Goal: Check status: Check status

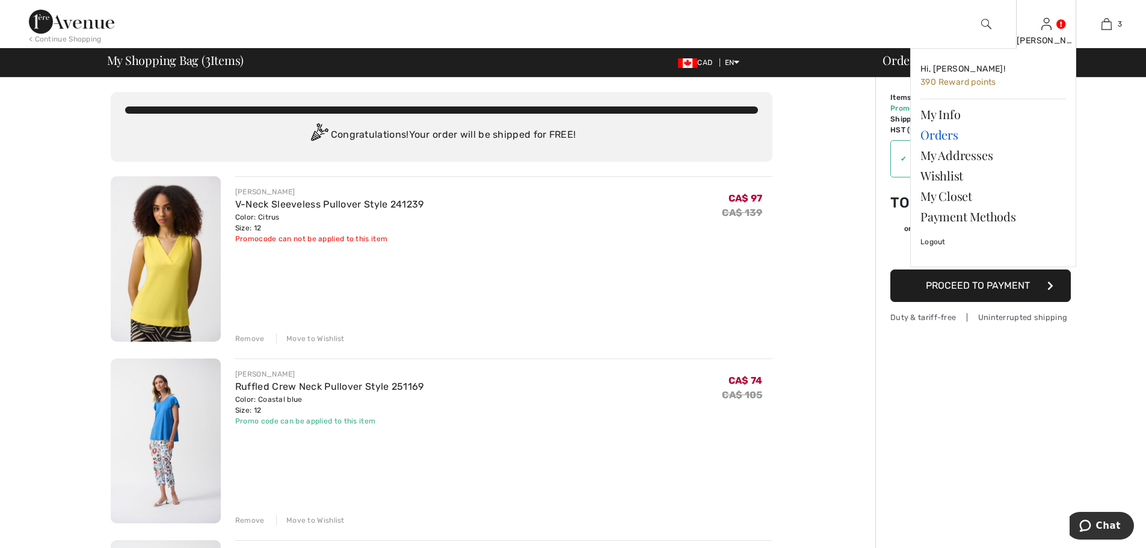
click at [937, 138] on link "Orders" at bounding box center [994, 135] width 146 height 20
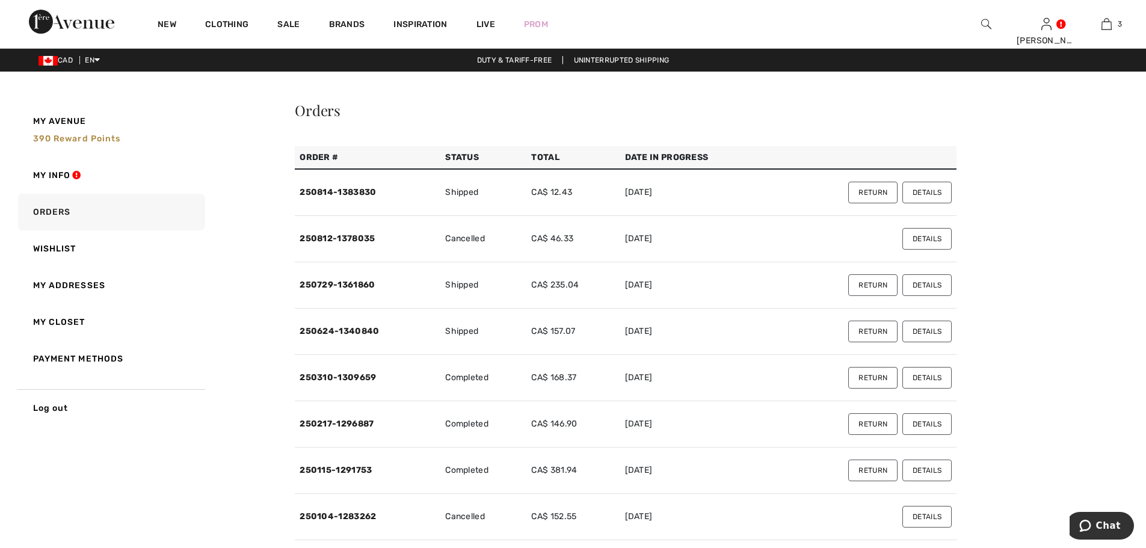
click at [926, 241] on button "Details" at bounding box center [926, 239] width 49 height 22
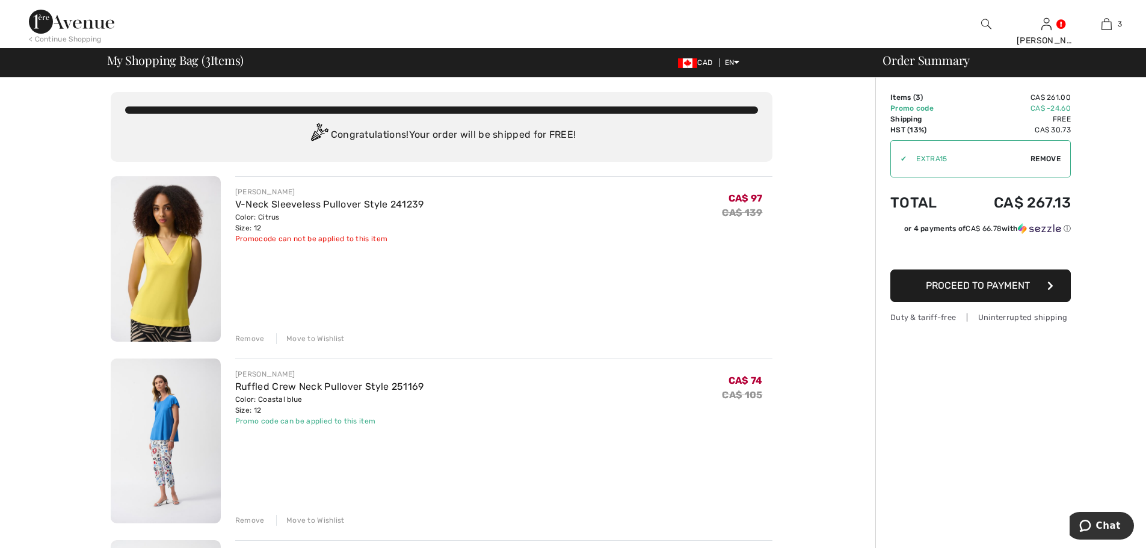
click at [161, 288] on img at bounding box center [166, 258] width 110 height 165
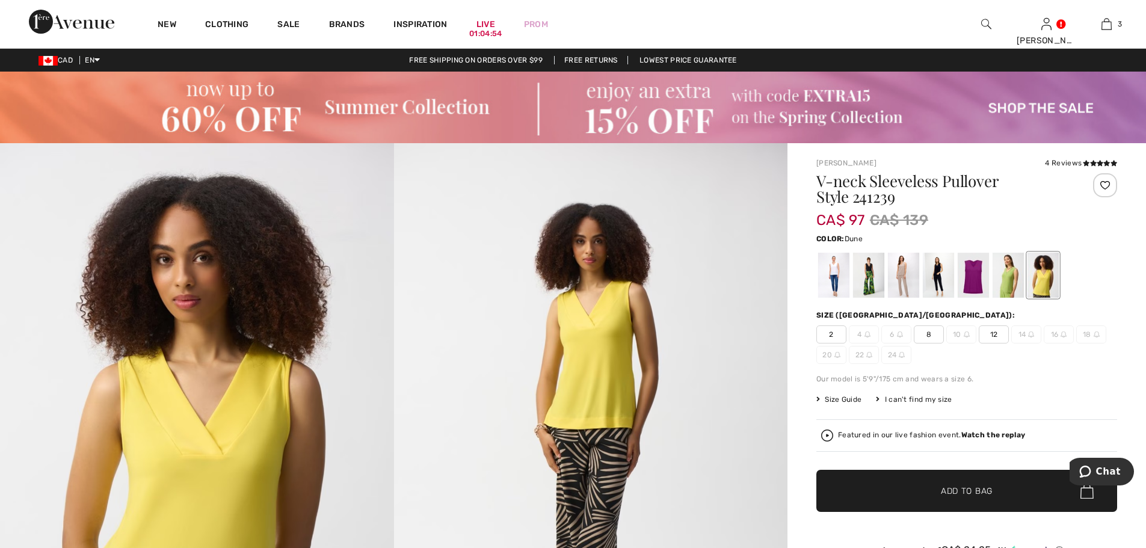
click at [901, 278] on div at bounding box center [903, 275] width 31 height 45
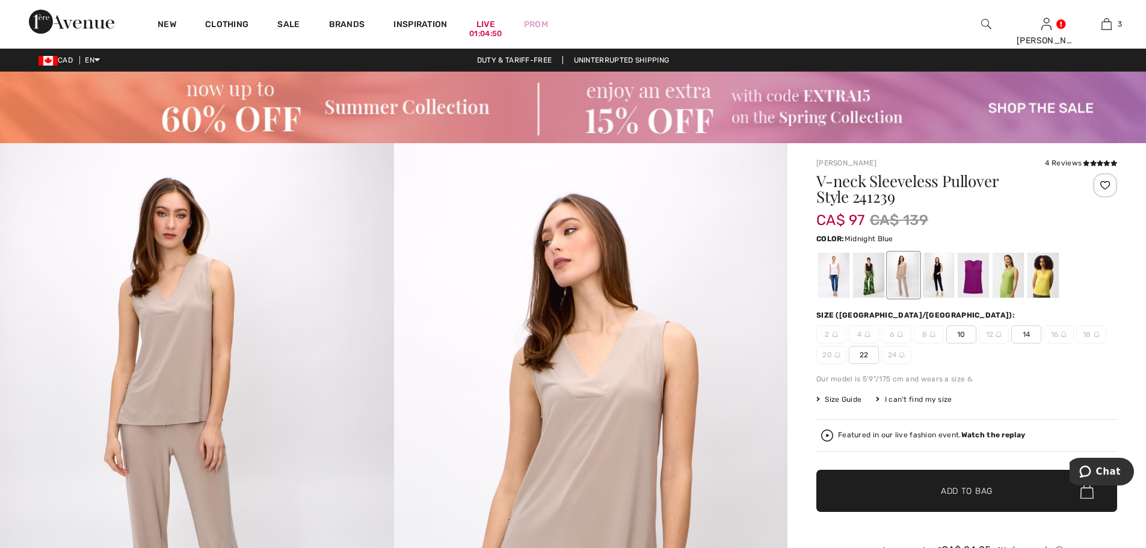
click at [931, 272] on div at bounding box center [938, 275] width 31 height 45
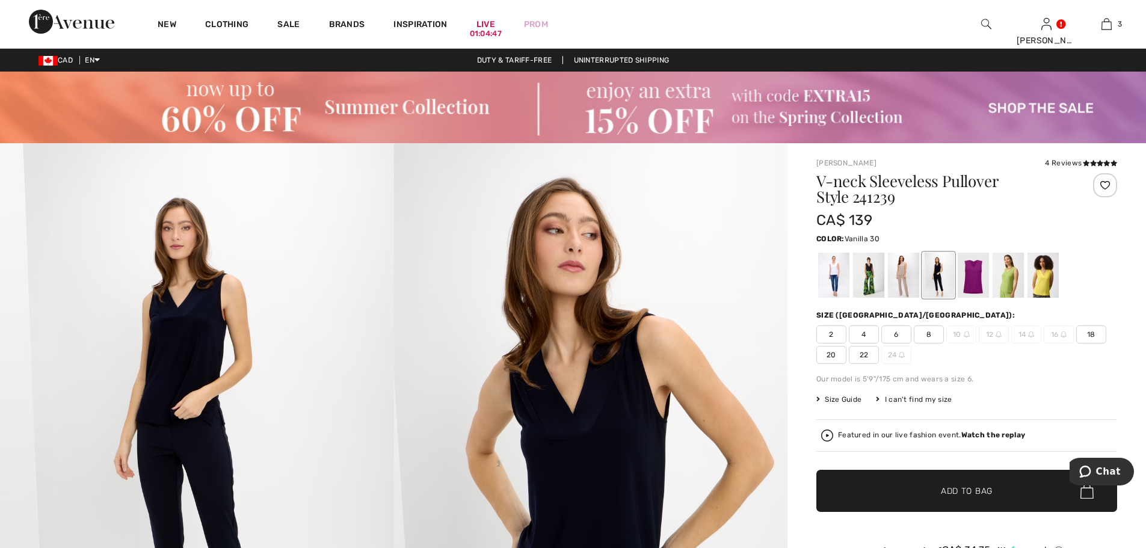
click at [839, 278] on div at bounding box center [833, 275] width 31 height 45
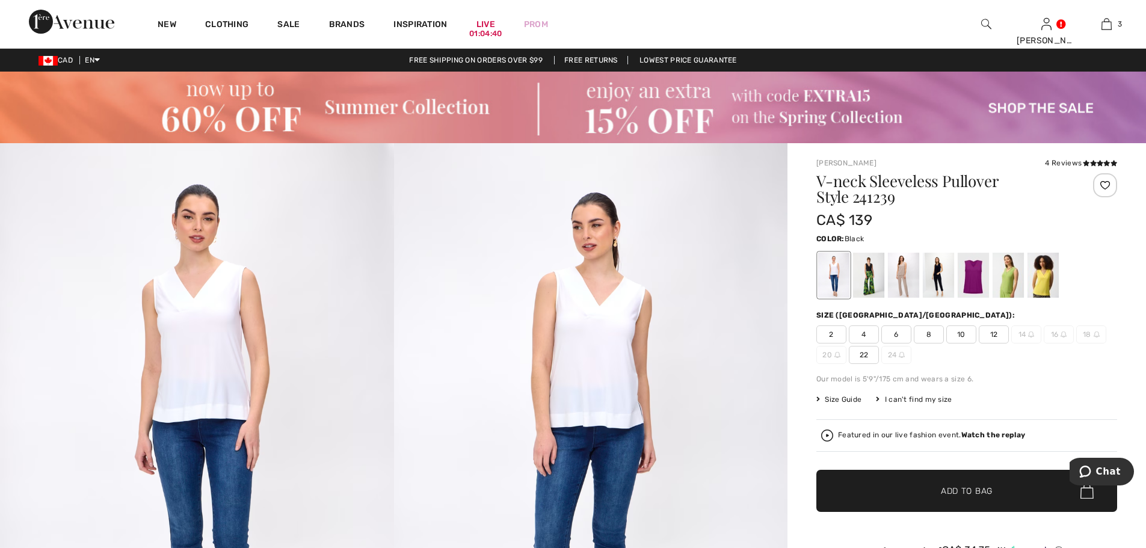
click at [872, 277] on div at bounding box center [868, 275] width 31 height 45
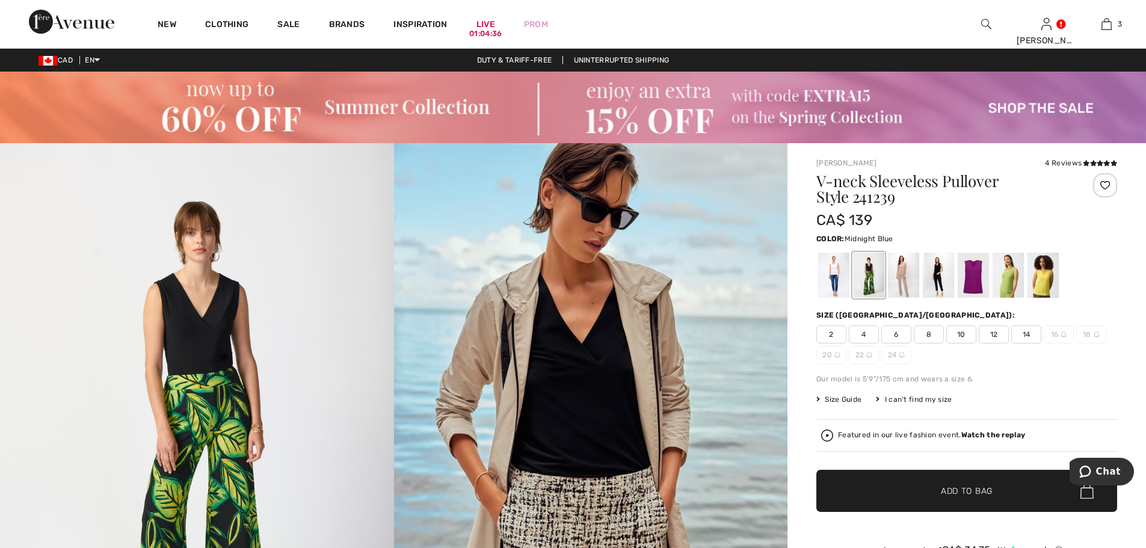
click at [933, 271] on div at bounding box center [938, 275] width 31 height 45
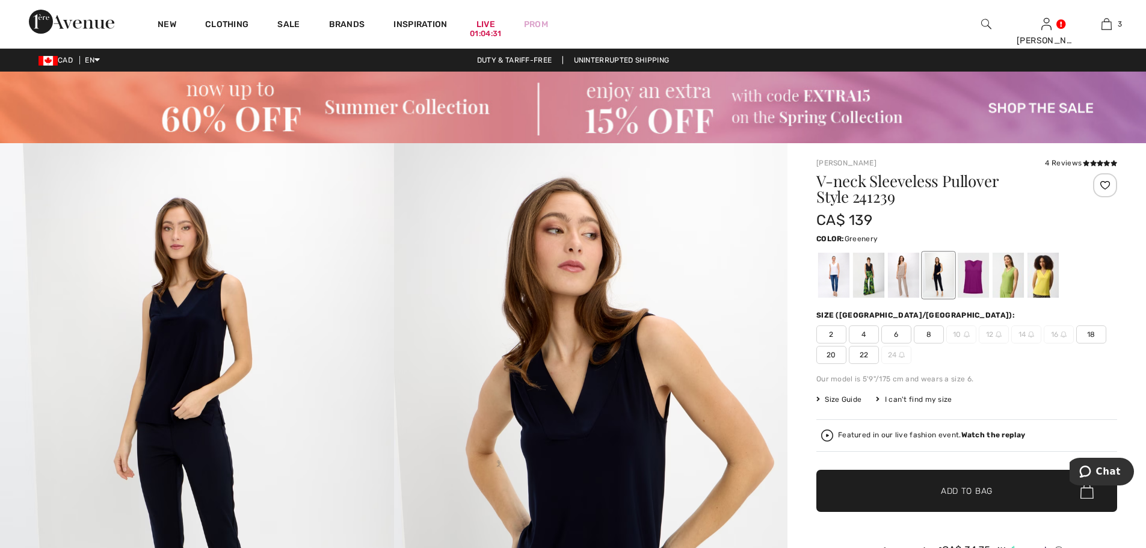
click at [1011, 284] on div at bounding box center [1008, 275] width 31 height 45
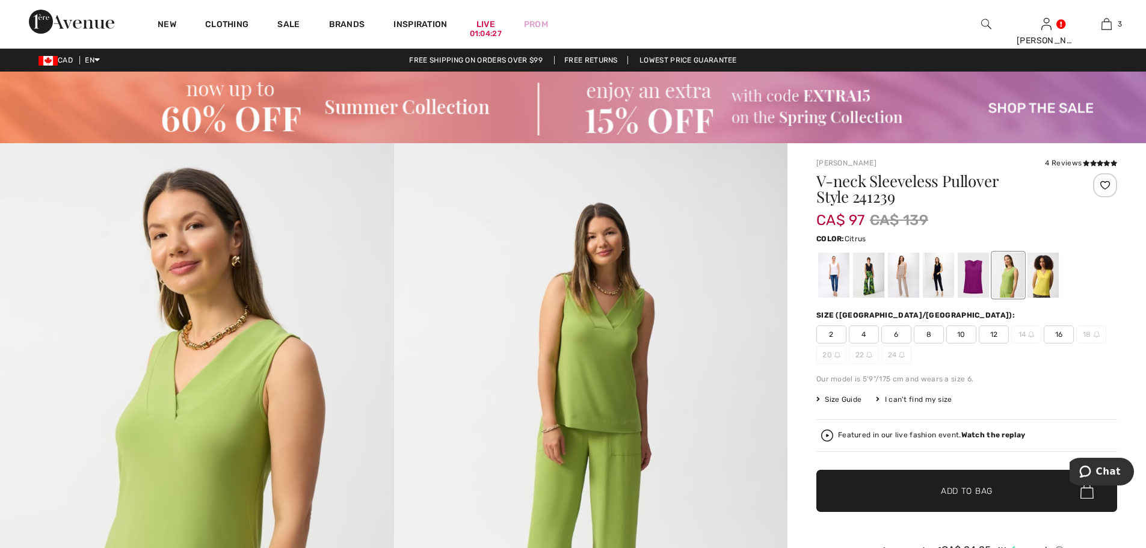
click at [1041, 284] on div at bounding box center [1043, 275] width 31 height 45
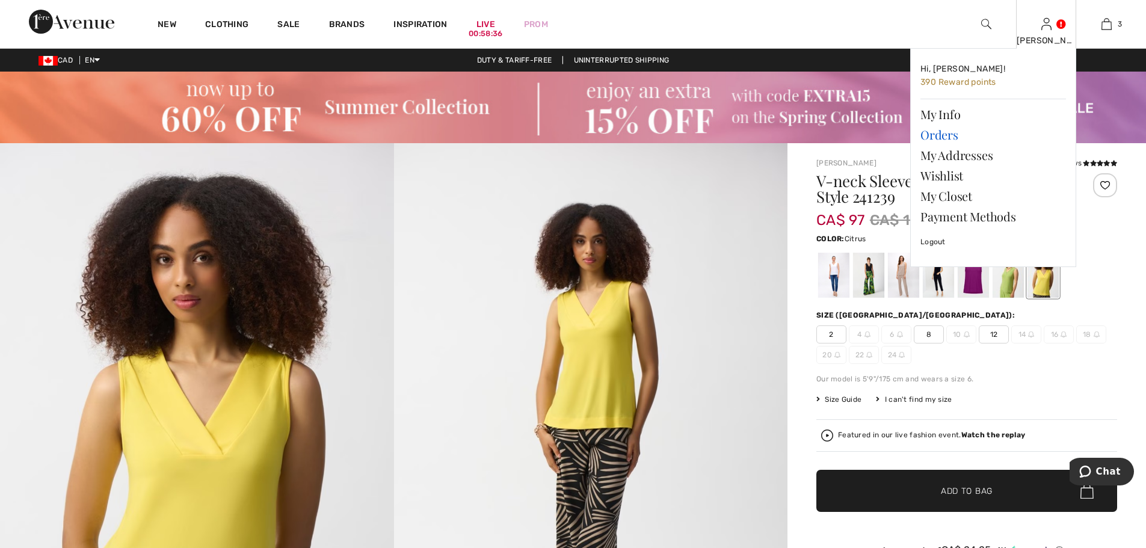
click at [944, 137] on link "Orders" at bounding box center [994, 135] width 146 height 20
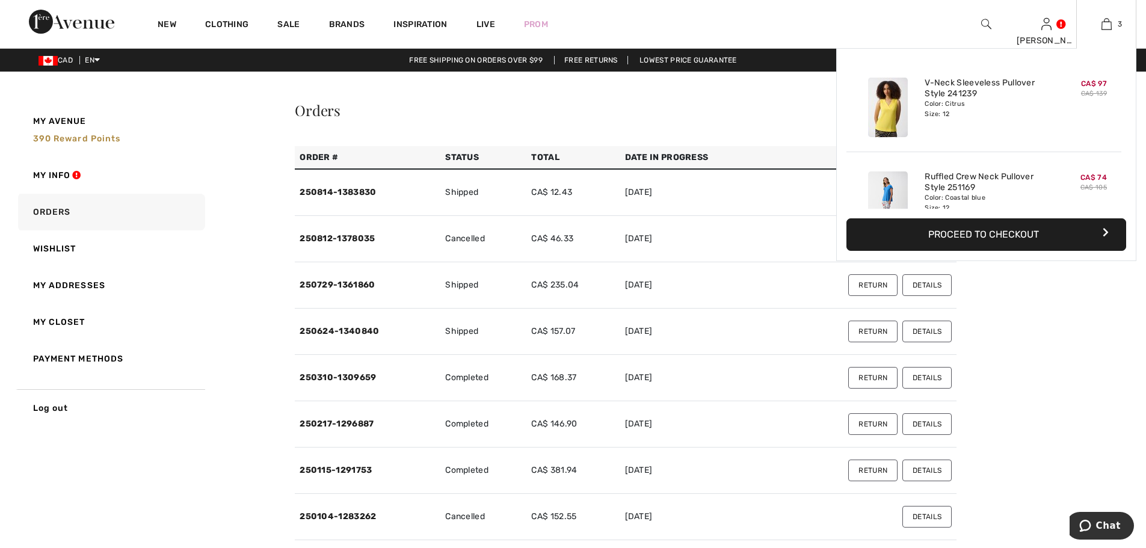
click at [885, 106] on img at bounding box center [888, 108] width 40 height 60
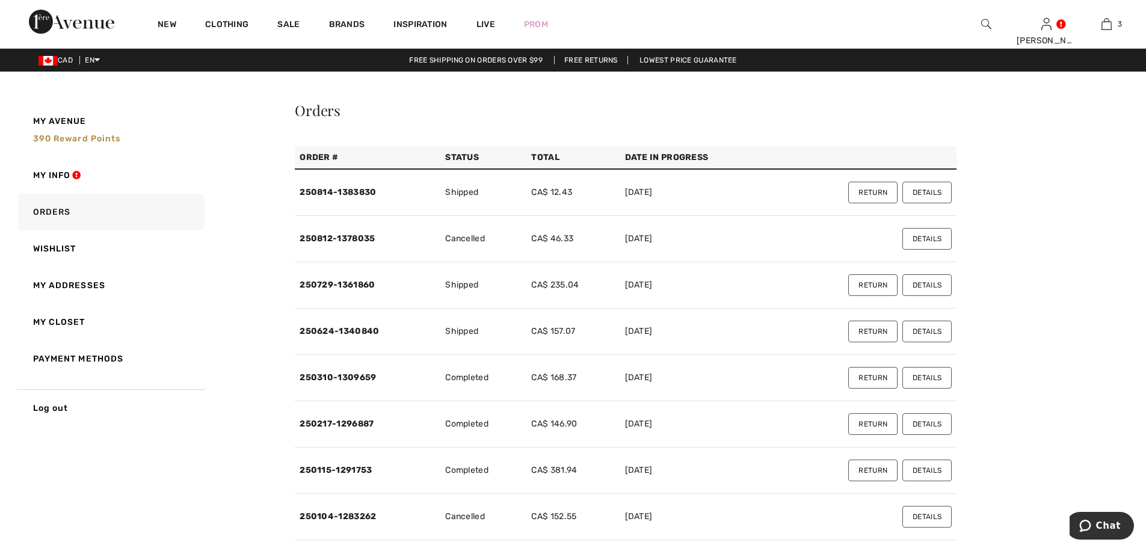
click at [930, 191] on button "Details" at bounding box center [926, 193] width 49 height 22
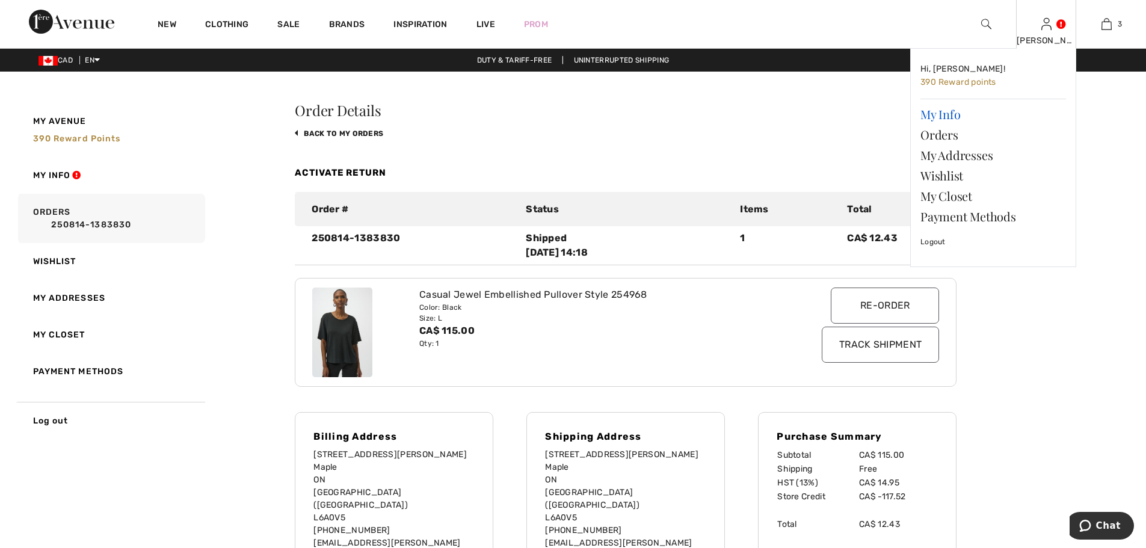
click at [946, 116] on link "My Info" at bounding box center [994, 114] width 146 height 20
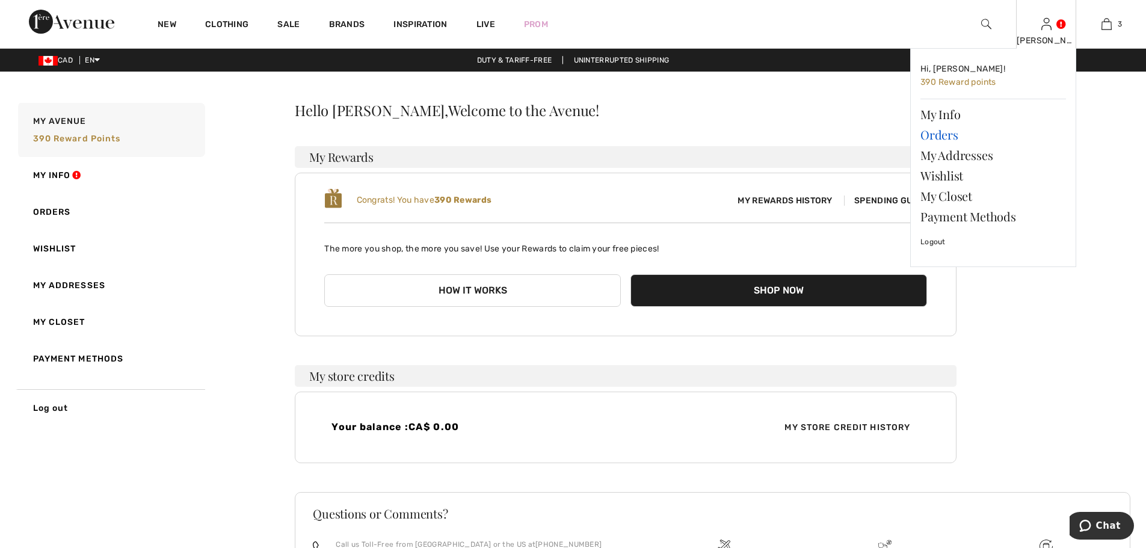
click at [955, 134] on link "Orders" at bounding box center [994, 135] width 146 height 20
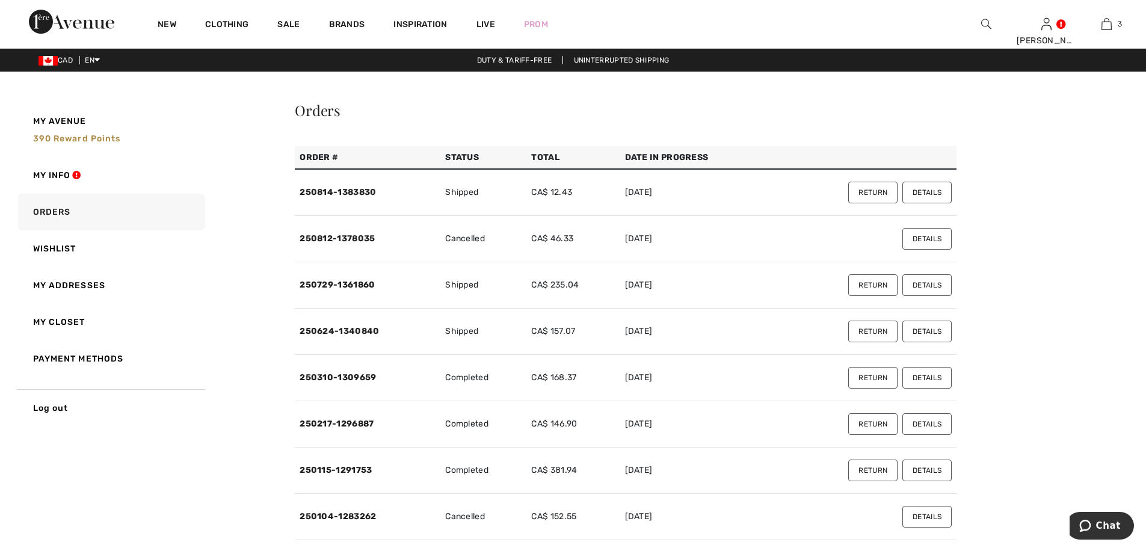
click at [939, 238] on button "Details" at bounding box center [926, 239] width 49 height 22
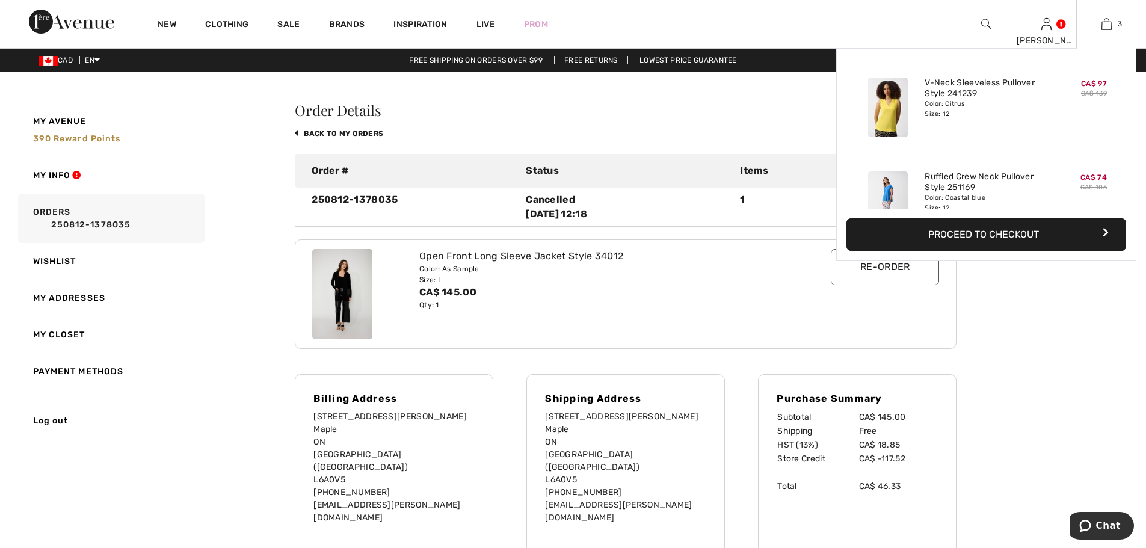
click at [1005, 235] on button "Proceed to Checkout" at bounding box center [987, 234] width 280 height 32
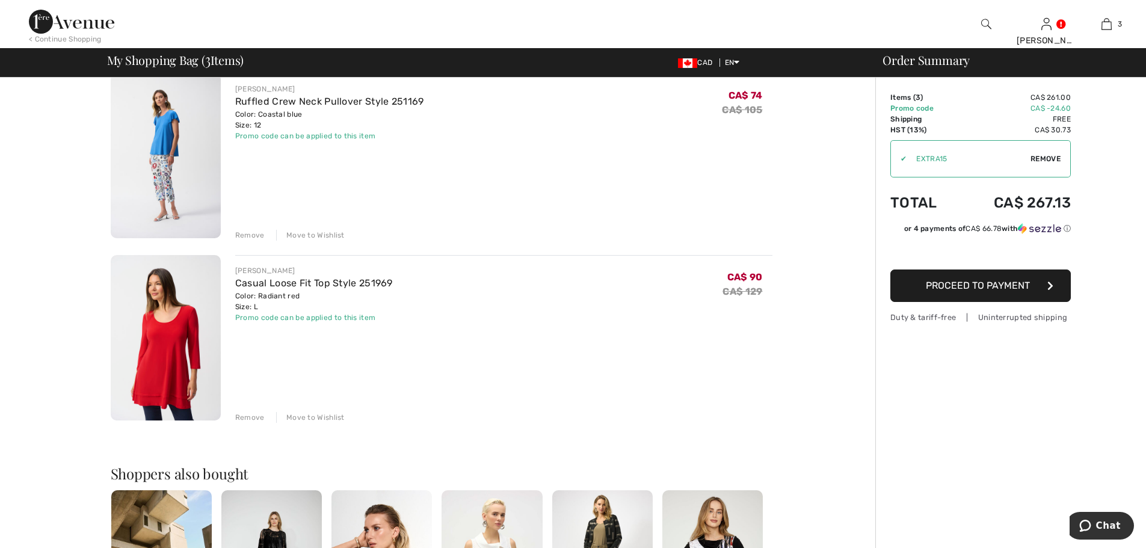
scroll to position [301, 0]
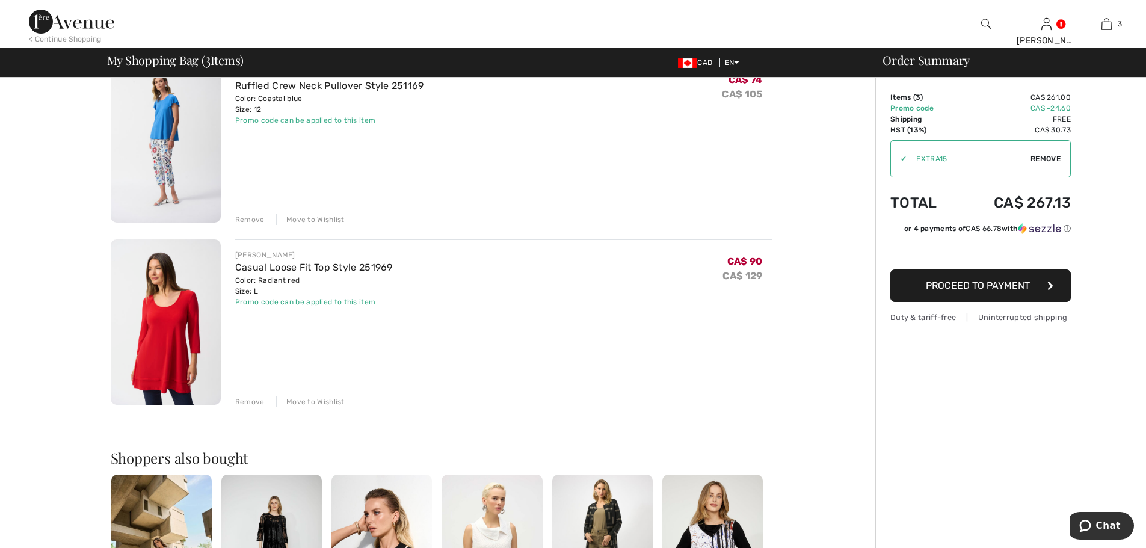
click at [252, 401] on div "Remove" at bounding box center [249, 401] width 29 height 11
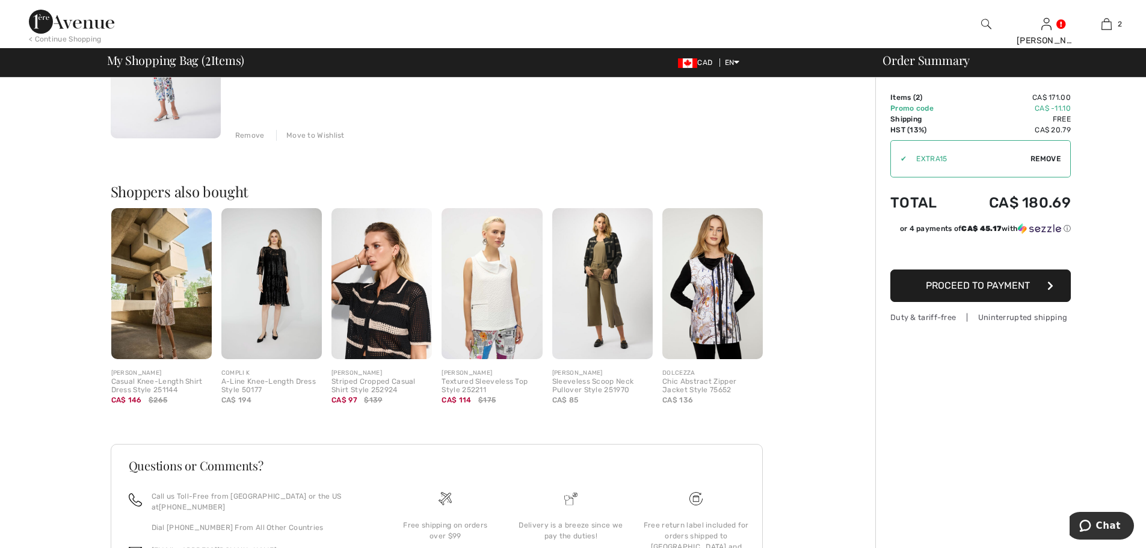
scroll to position [229, 0]
